Goal: Information Seeking & Learning: Learn about a topic

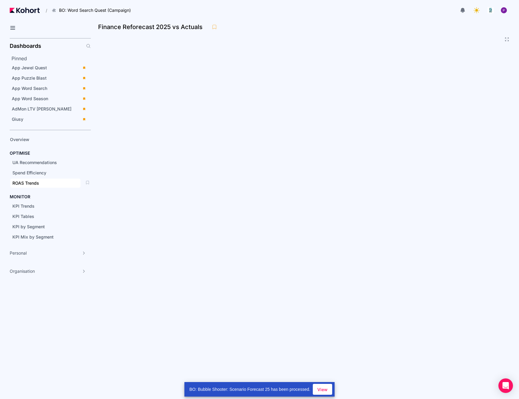
click at [39, 182] on div "ROAS Trends" at bounding box center [45, 183] width 66 height 6
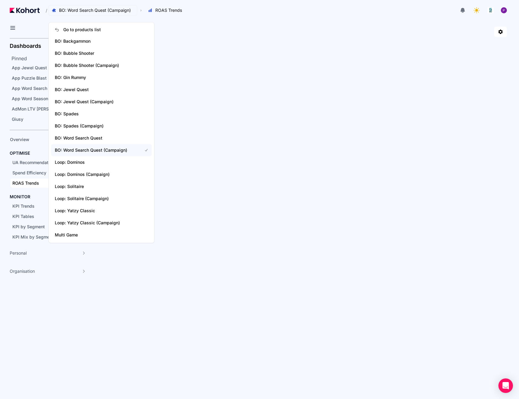
click at [110, 8] on span "BO: Word Search Quest (Campaign)" at bounding box center [95, 10] width 72 height 6
click at [91, 60] on span "BO: Bubble Shooter (Campaign)" at bounding box center [101, 65] width 101 height 12
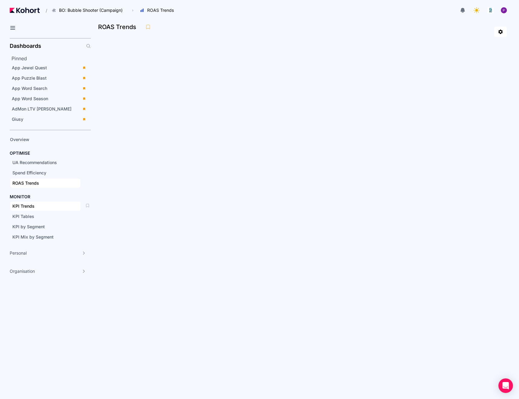
click at [26, 205] on span "KPI Trends" at bounding box center [23, 206] width 22 height 5
click at [57, 128] on div "Dashboards Pinned App Jewel Quest App Puzzle Blast App Word Search App Word Sea…" at bounding box center [50, 158] width 81 height 240
click at [35, 119] on div "Giusy" at bounding box center [45, 119] width 67 height 6
